Goal: Information Seeking & Learning: Learn about a topic

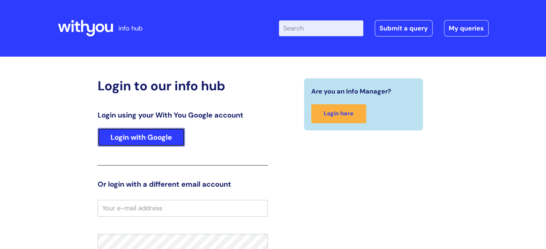
click at [151, 132] on link "Login with Google" at bounding box center [141, 137] width 87 height 19
click at [144, 139] on link "Login with Google" at bounding box center [141, 137] width 87 height 19
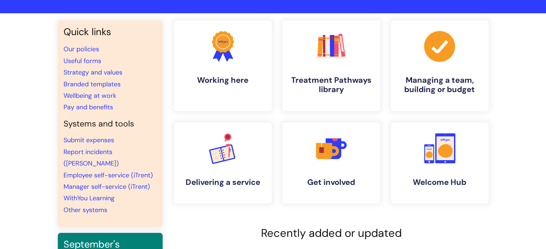
scroll to position [36, 0]
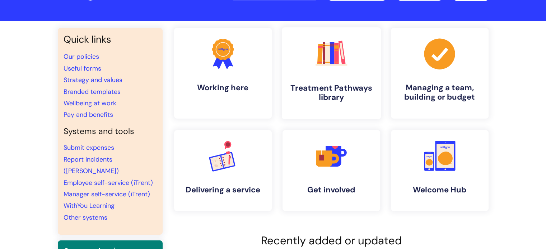
click at [343, 81] on link ".cls-1{fill:#f89b22;}.cls-1,.cls-2,.cls-3,.cls-4,.cls-5,.cls-6,.cls-7{stroke-wi…" at bounding box center [330, 73] width 99 height 92
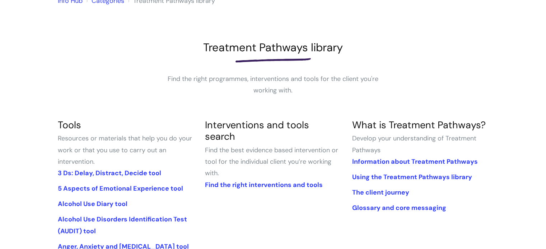
scroll to position [108, 0]
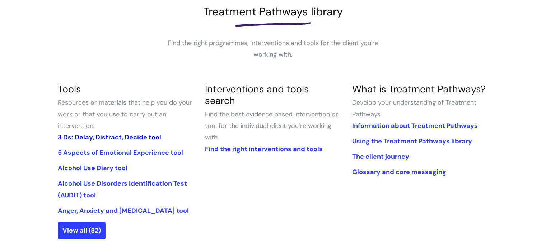
click at [121, 136] on link "3 Ds: Delay, Distract, Decide tool" at bounding box center [109, 137] width 103 height 9
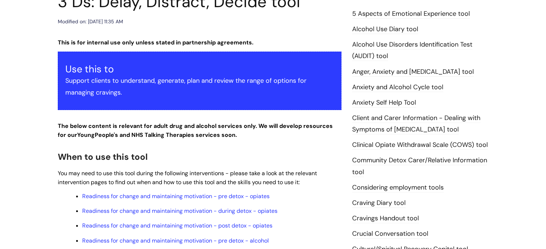
scroll to position [36, 0]
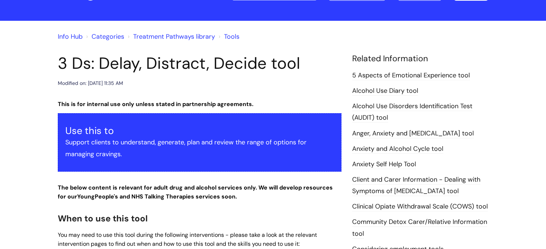
click at [385, 77] on link "5 Aspects of Emotional Experience tool" at bounding box center [411, 75] width 118 height 9
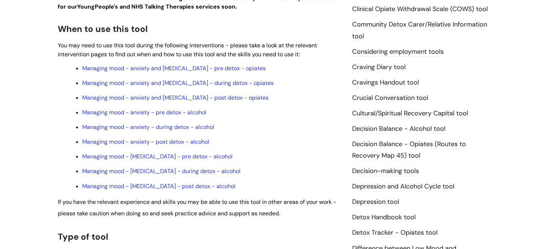
scroll to position [251, 0]
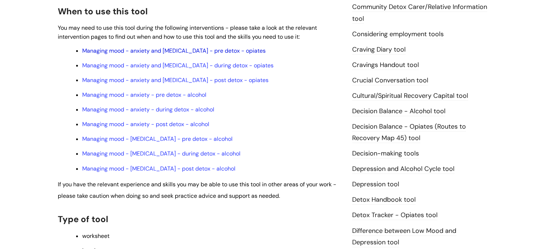
click at [152, 53] on link "Managing mood - anxiety and [MEDICAL_DATA] - pre detox - opiates" at bounding box center [173, 51] width 183 height 8
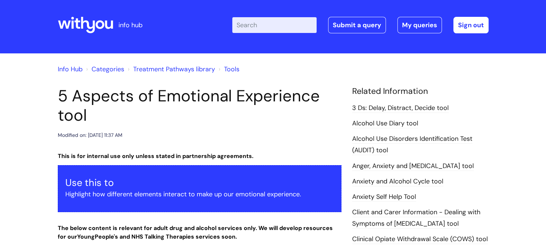
scroll to position [0, 0]
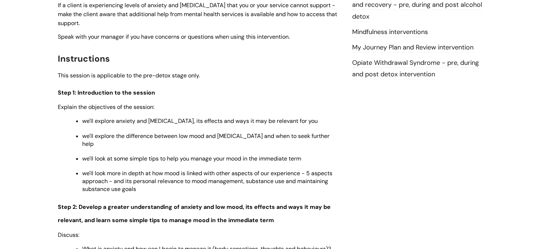
scroll to position [825, 0]
